Goal: Information Seeking & Learning: Learn about a topic

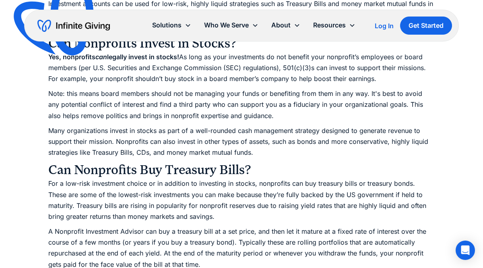
scroll to position [958, 0]
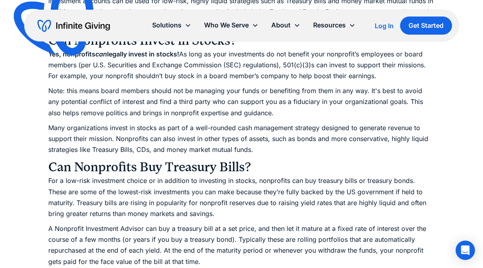
click at [267, 161] on h3 "Can Nonprofits Buy Treasury Bills?" at bounding box center [241, 167] width 387 height 16
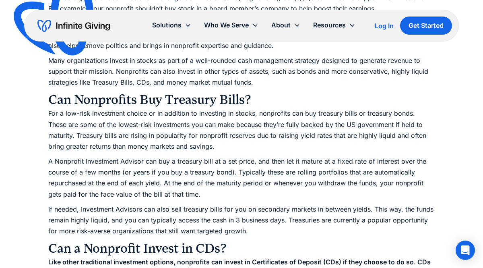
scroll to position [1027, 0]
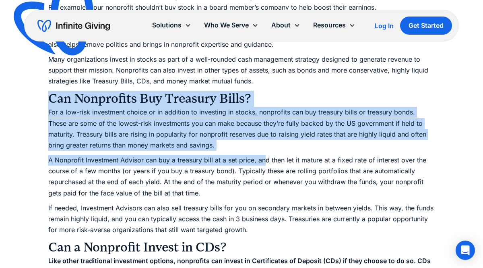
drag, startPoint x: 267, startPoint y: 161, endPoint x: 52, endPoint y: 106, distance: 221.8
click at [52, 106] on h3 "Can Nonprofits Buy Treasury Bills?" at bounding box center [241, 99] width 387 height 16
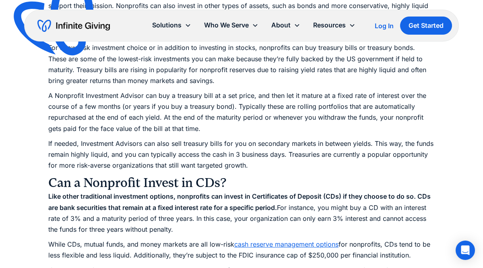
scroll to position [1092, 0]
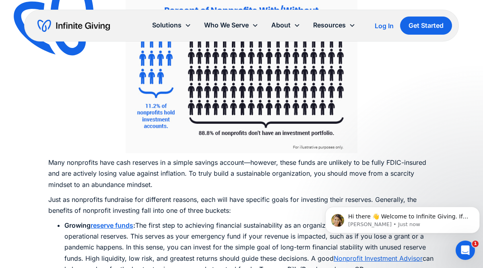
scroll to position [1917, 0]
drag, startPoint x: 40, startPoint y: 121, endPoint x: 29, endPoint y: 125, distance: 11.2
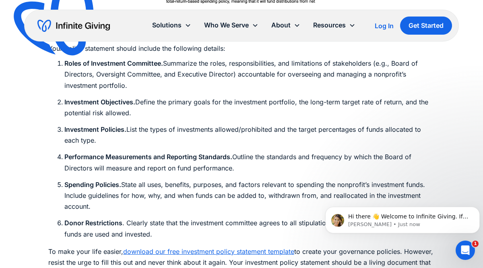
scroll to position [2753, 0]
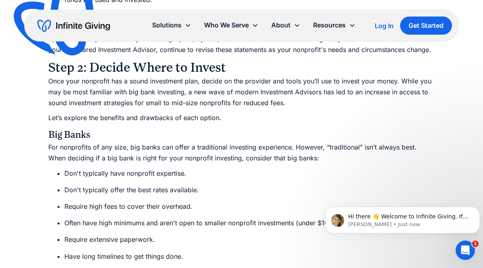
scroll to position [2988, 0]
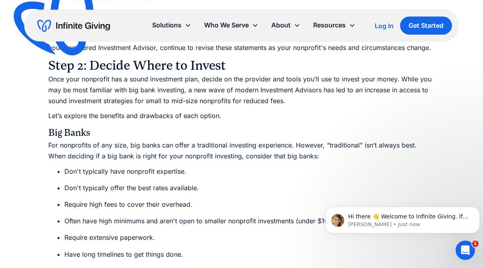
drag, startPoint x: 0, startPoint y: 171, endPoint x: 10, endPoint y: 172, distance: 10.5
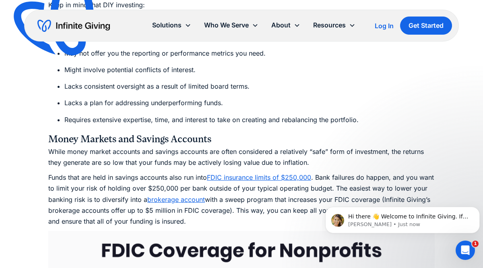
scroll to position [3554, 0]
click at [330, 146] on p "While money market accounts and savings accounts are often considered a relativ…" at bounding box center [241, 157] width 387 height 22
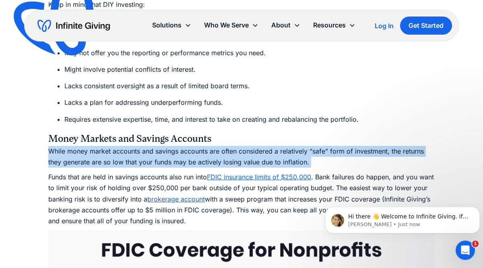
click at [286, 149] on p "While money market accounts and savings accounts are often considered a relativ…" at bounding box center [241, 157] width 387 height 22
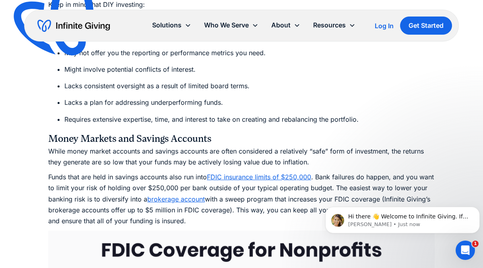
click at [286, 149] on p "While money market accounts and savings accounts are often considered a relativ…" at bounding box center [241, 157] width 387 height 22
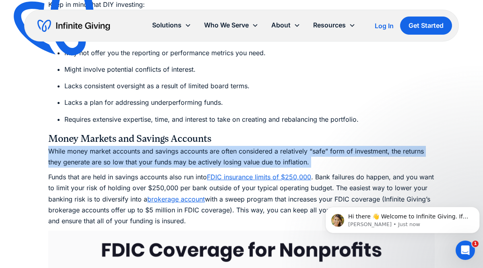
click at [286, 149] on p "While money market accounts and savings accounts are often considered a relativ…" at bounding box center [241, 157] width 387 height 22
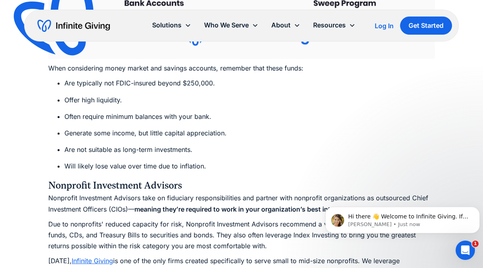
scroll to position [3996, 0]
click at [271, 161] on li "Will likely lose value over time due to inflation." at bounding box center [249, 166] width 370 height 11
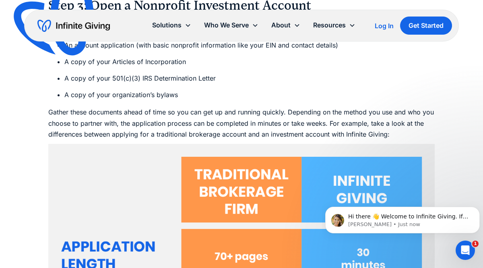
scroll to position [4603, 0]
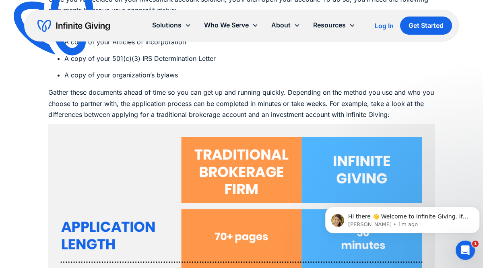
click at [120, 87] on p "Gather these documents ahead of time so you can get up and running quickly. Dep…" at bounding box center [241, 103] width 387 height 33
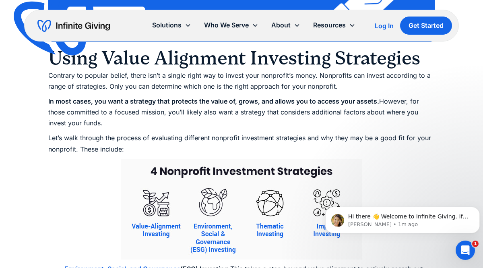
scroll to position [5359, 0]
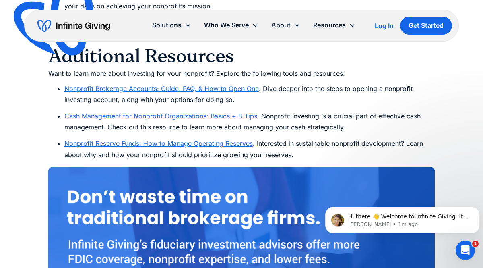
scroll to position [6082, 0]
